Goal: Find specific page/section: Find specific page/section

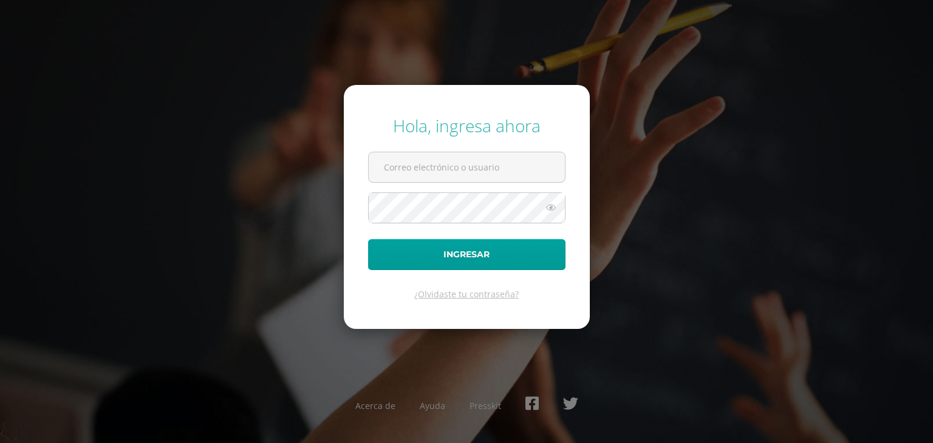
type input "112@laestrella.edu.gt"
click at [368, 239] on button "Ingresar" at bounding box center [466, 254] width 197 height 31
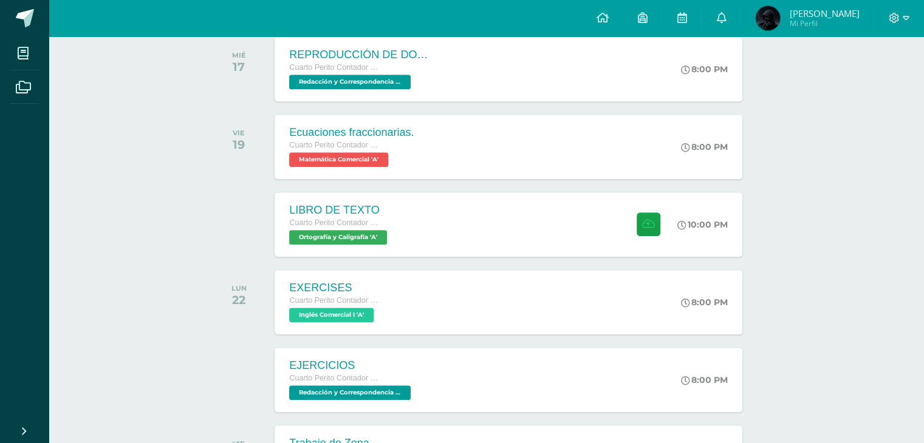
scroll to position [670, 0]
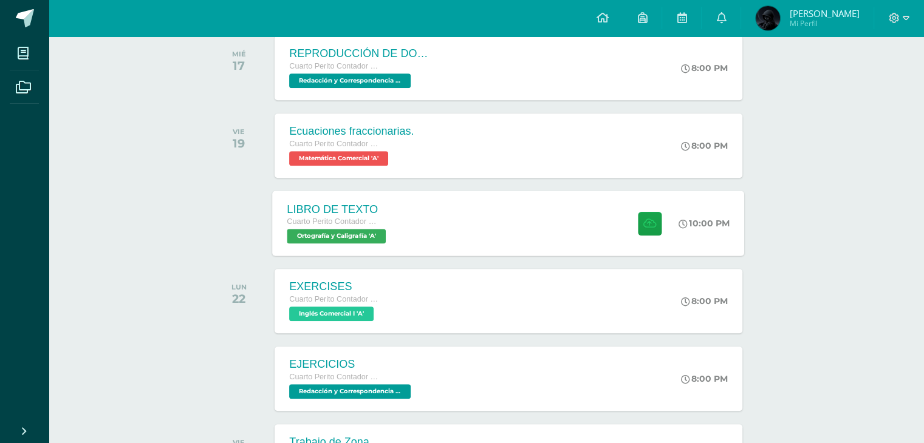
click at [527, 248] on div "LIBRO DE TEXTO Cuarto Perito Contador con Orientación en Computación Ortografía…" at bounding box center [509, 223] width 472 height 65
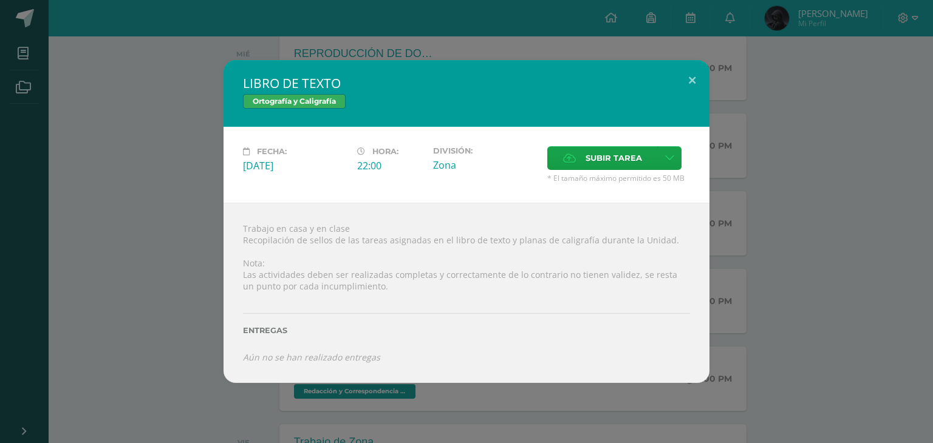
click at [759, 287] on div "LIBRO DE TEXTO Ortografía y Caligrafía Fecha: [DATE] Hora: 22:00 División: Canc…" at bounding box center [466, 221] width 923 height 323
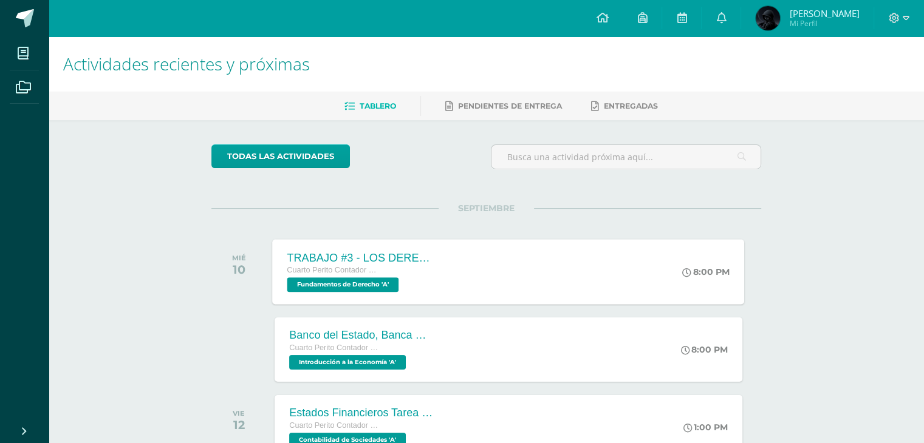
scroll to position [182, 0]
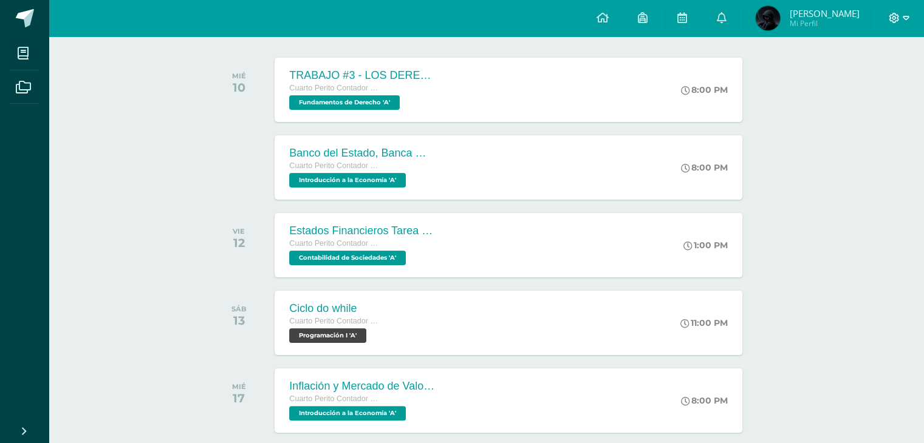
click at [900, 24] on span at bounding box center [899, 18] width 21 height 13
click at [891, 82] on span "Cerrar sesión" at bounding box center [867, 83] width 55 height 12
